Goal: Information Seeking & Learning: Learn about a topic

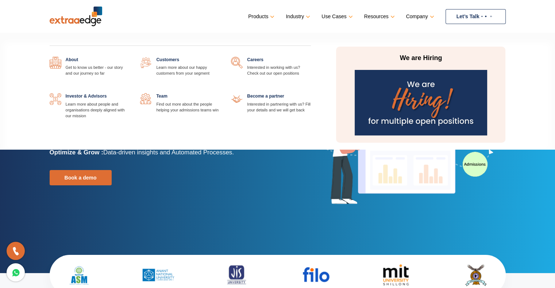
click at [422, 14] on link "Company" at bounding box center [419, 16] width 27 height 11
click at [129, 57] on link at bounding box center [129, 57] width 0 height 0
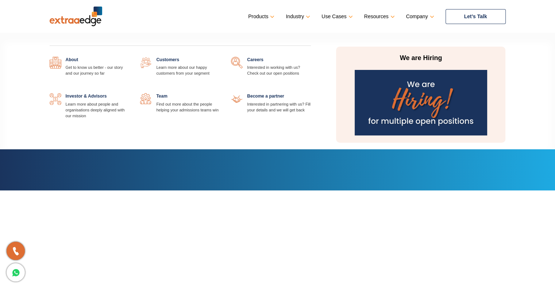
click at [220, 93] on link at bounding box center [220, 93] width 0 height 0
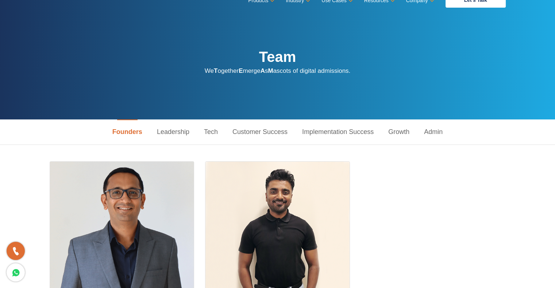
scroll to position [13, 0]
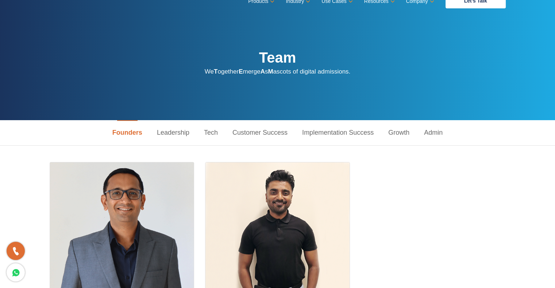
click at [158, 136] on link "Leadership" at bounding box center [173, 132] width 47 height 25
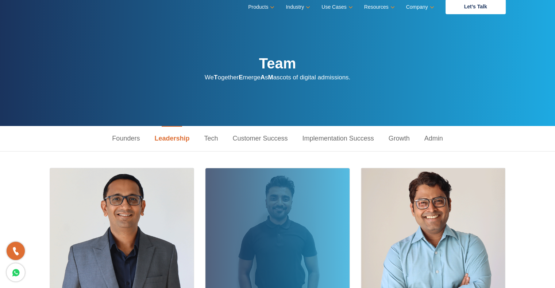
scroll to position [0, 0]
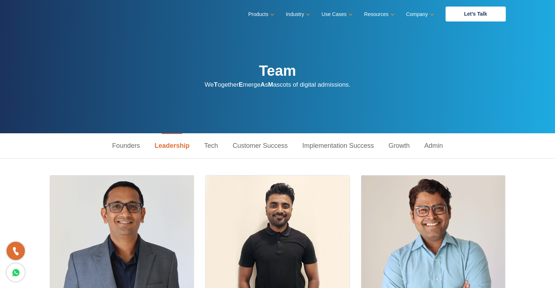
click at [210, 146] on link "Tech" at bounding box center [211, 145] width 28 height 25
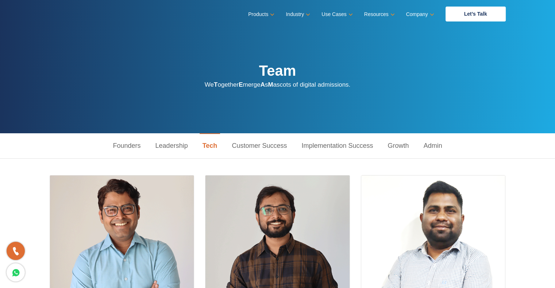
click at [244, 146] on link "Customer Success" at bounding box center [259, 145] width 70 height 25
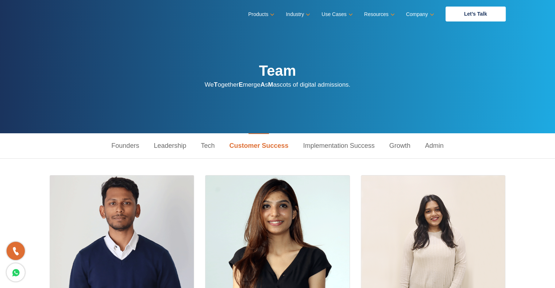
click at [340, 140] on link "Implementation Success" at bounding box center [339, 145] width 86 height 25
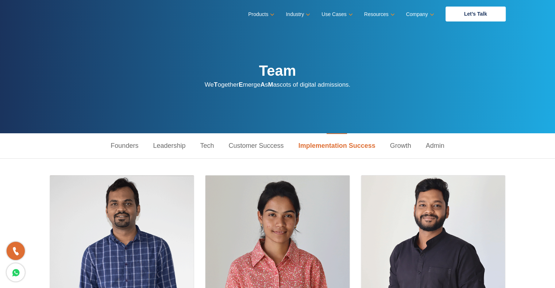
click at [402, 151] on link "Growth" at bounding box center [401, 145] width 36 height 25
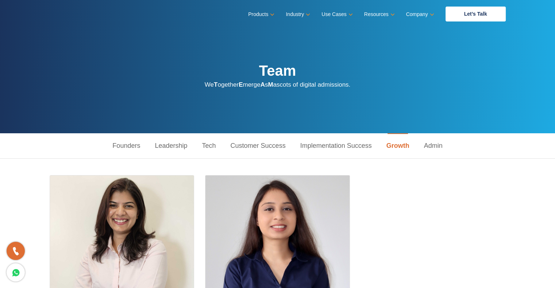
click at [433, 144] on link "Admin" at bounding box center [432, 145] width 33 height 25
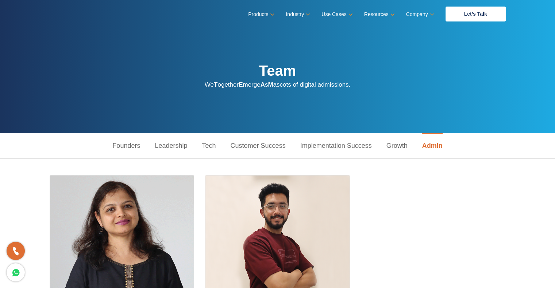
click at [127, 142] on link "Founders" at bounding box center [126, 145] width 42 height 25
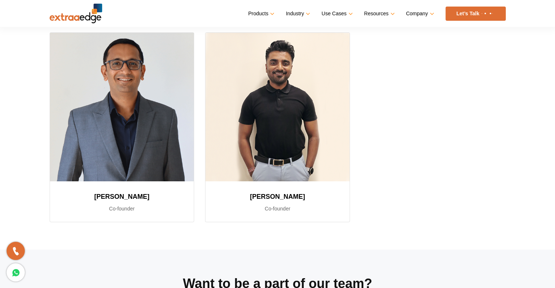
scroll to position [150, 0]
